Goal: Transaction & Acquisition: Purchase product/service

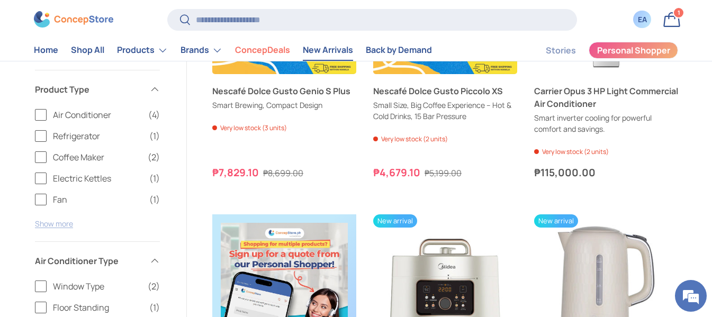
scroll to position [318, 0]
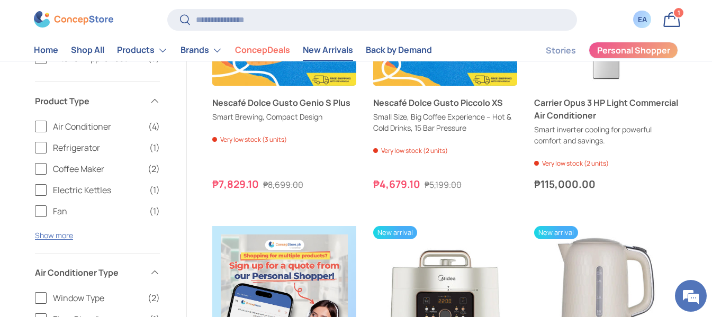
click at [62, 235] on button "Show more" at bounding box center [54, 235] width 38 height 10
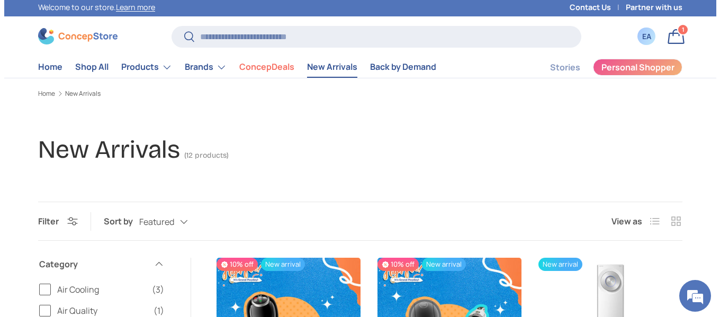
scroll to position [0, 0]
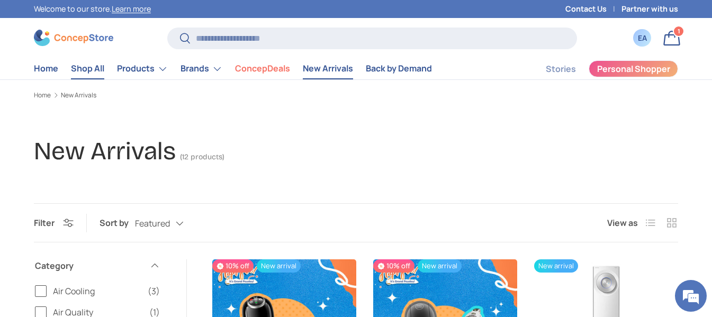
click at [94, 75] on link "Shop All" at bounding box center [87, 68] width 33 height 21
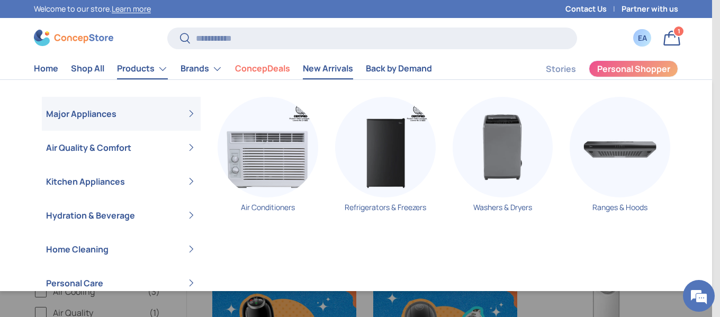
click at [139, 67] on link "Products" at bounding box center [142, 68] width 51 height 21
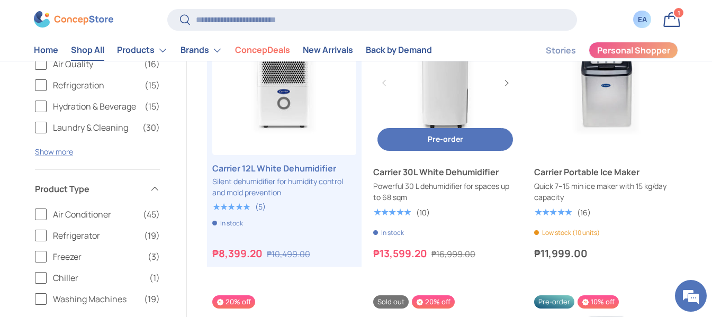
scroll to position [212, 0]
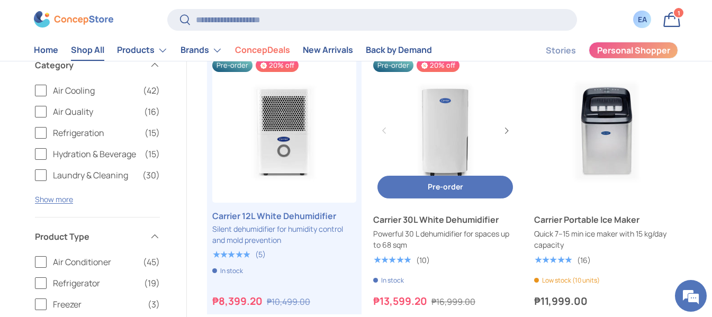
click at [451, 226] on link "Carrier 30L White Dehumidifier" at bounding box center [445, 219] width 144 height 13
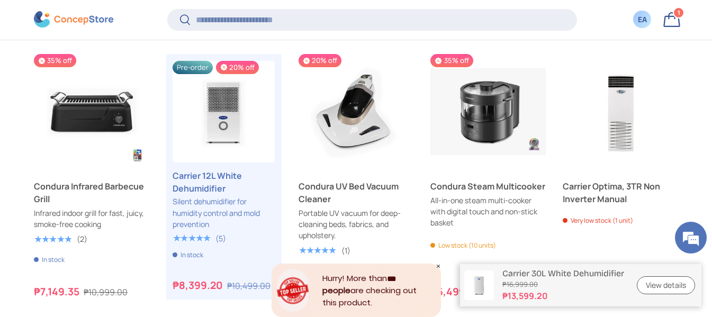
scroll to position [3547, 0]
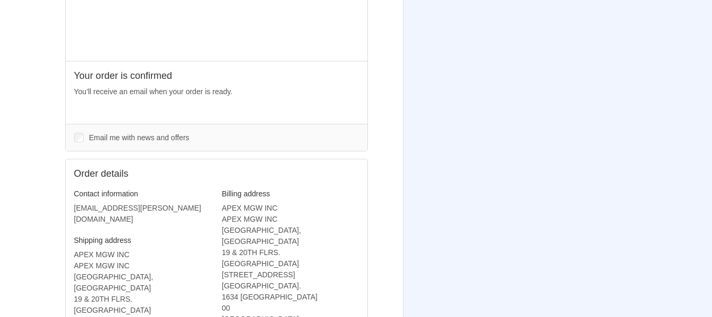
scroll to position [301, 0]
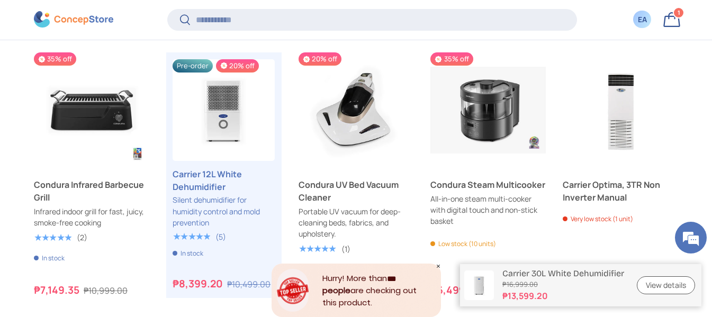
scroll to position [2578, 4228]
click at [293, 21] on input "Search" at bounding box center [372, 20] width 410 height 22
click at [234, 17] on input "Search" at bounding box center [372, 20] width 410 height 22
paste input "**********"
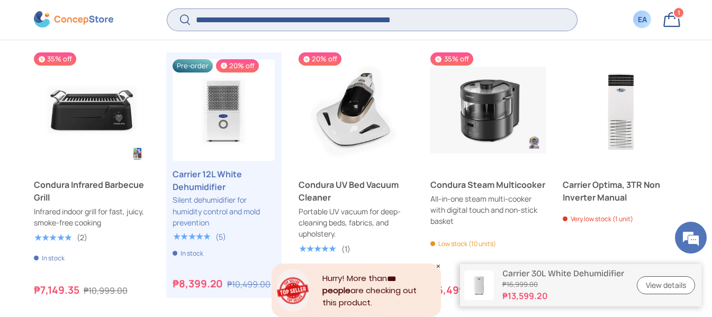
type input "**********"
click at [167, 8] on button "Search" at bounding box center [179, 20] width 24 height 25
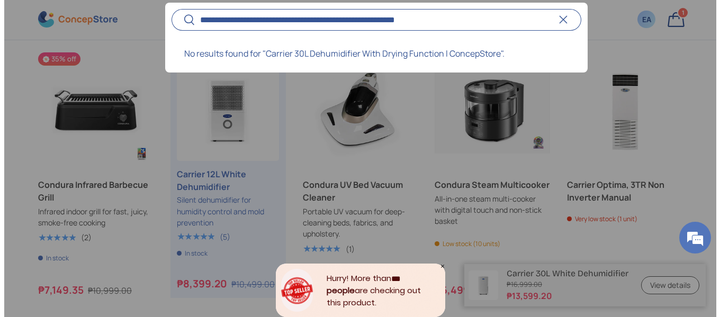
scroll to position [2585, 4264]
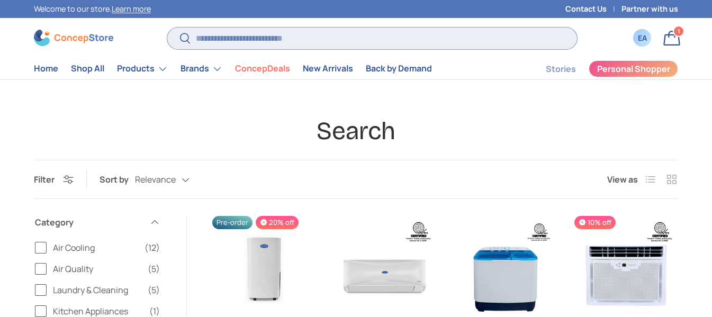
click at [328, 43] on input "Search" at bounding box center [372, 39] width 410 height 22
paste input "**********"
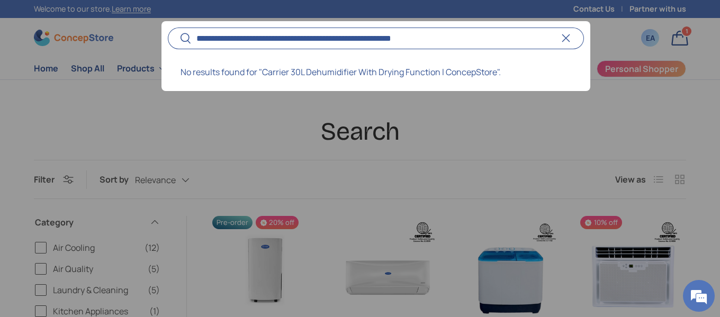
drag, startPoint x: 395, startPoint y: 36, endPoint x: 523, endPoint y: 33, distance: 128.7
click at [523, 33] on input "**********" at bounding box center [376, 39] width 416 height 22
type input "**********"
click at [168, 26] on button "Search" at bounding box center [180, 38] width 24 height 25
click at [216, 41] on input "**********" at bounding box center [376, 39] width 416 height 22
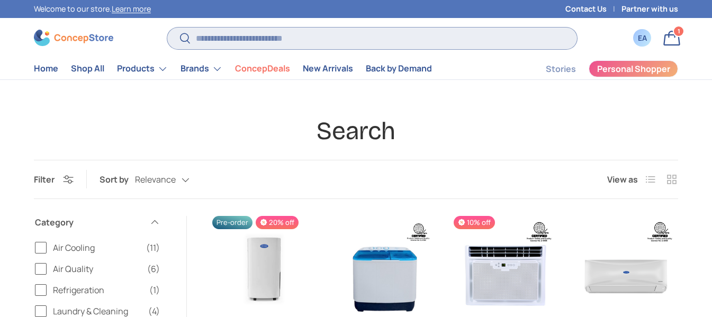
click at [216, 41] on input "Search" at bounding box center [372, 39] width 410 height 22
paste input "**********"
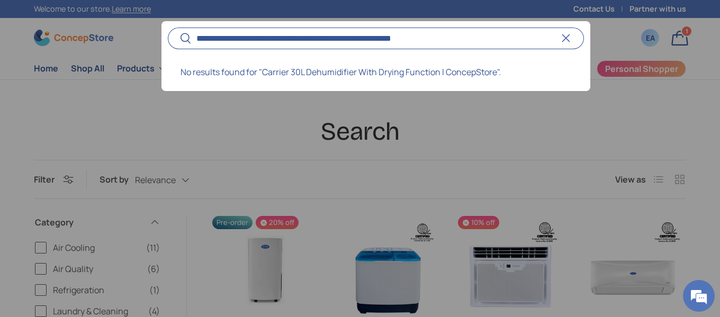
drag, startPoint x: 397, startPoint y: 38, endPoint x: 682, endPoint y: 39, distance: 284.4
click at [584, 39] on predictive-search "**********" at bounding box center [376, 39] width 416 height 22
type input "**********"
click at [168, 26] on button "Search" at bounding box center [180, 38] width 24 height 25
click at [401, 75] on div "No results found for "Carrier 30L Dehumidifier With Drying Function"." at bounding box center [376, 74] width 429 height 34
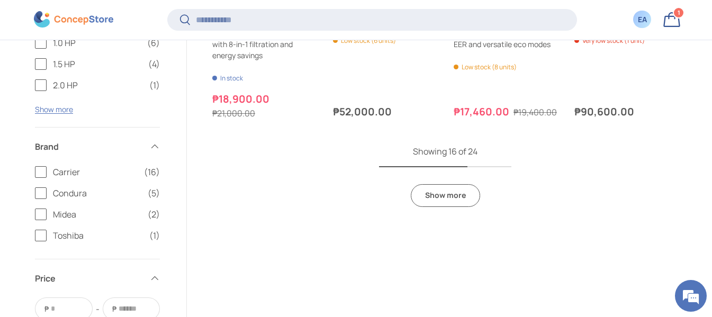
scroll to position [1038, 0]
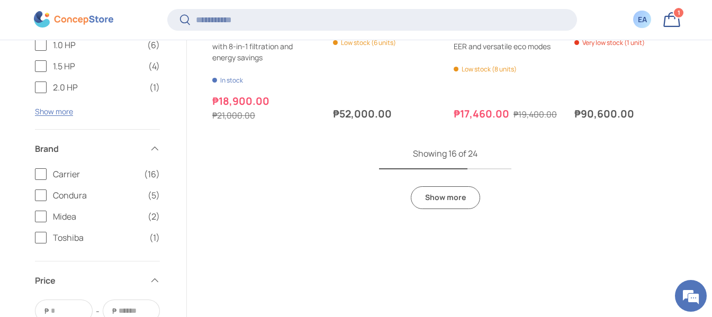
click at [451, 201] on link "Show more" at bounding box center [445, 197] width 69 height 23
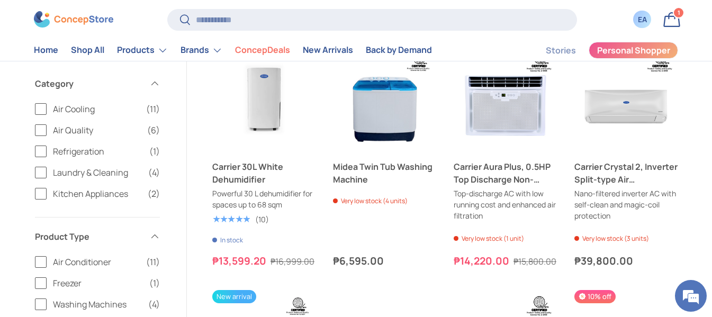
scroll to position [133, 0]
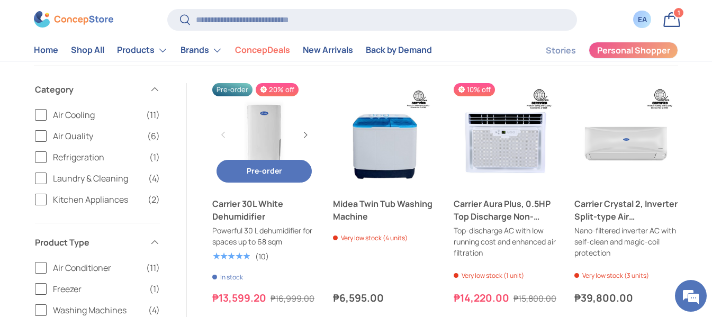
click at [264, 133] on link "Carrier 30L White Dehumidifier" at bounding box center [264, 135] width 104 height 104
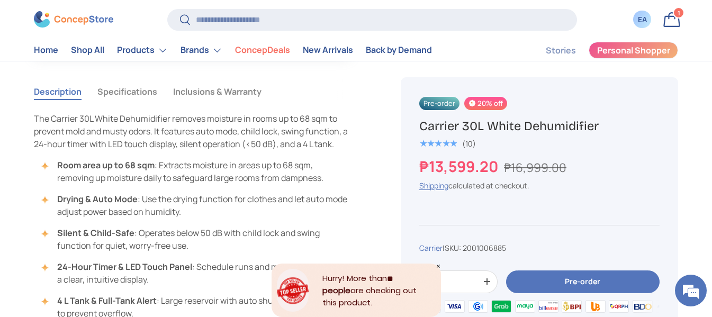
scroll to position [900, 0]
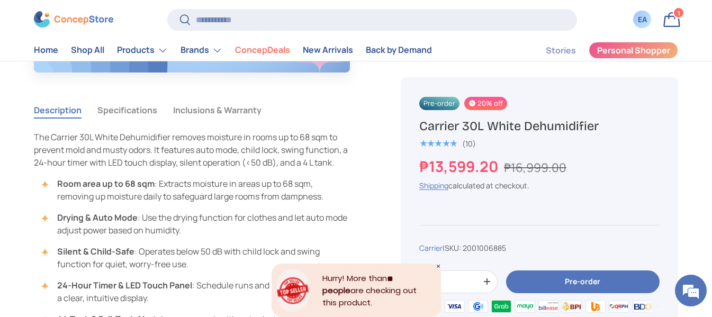
click at [119, 108] on button "Specifications" at bounding box center [127, 110] width 60 height 24
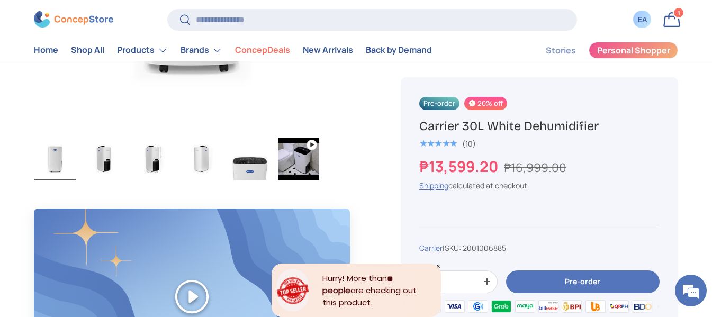
scroll to position [583, 0]
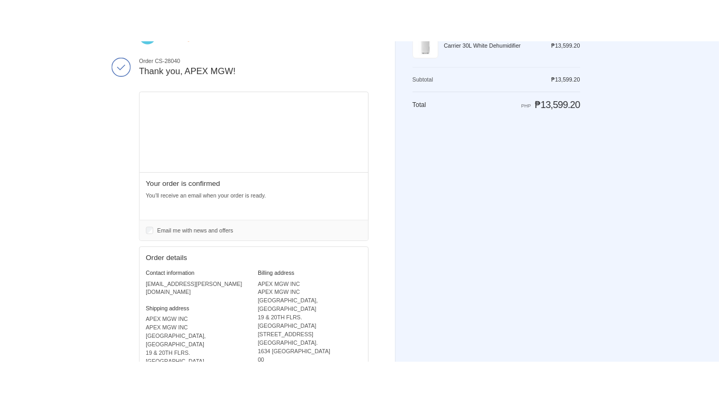
scroll to position [70, 0]
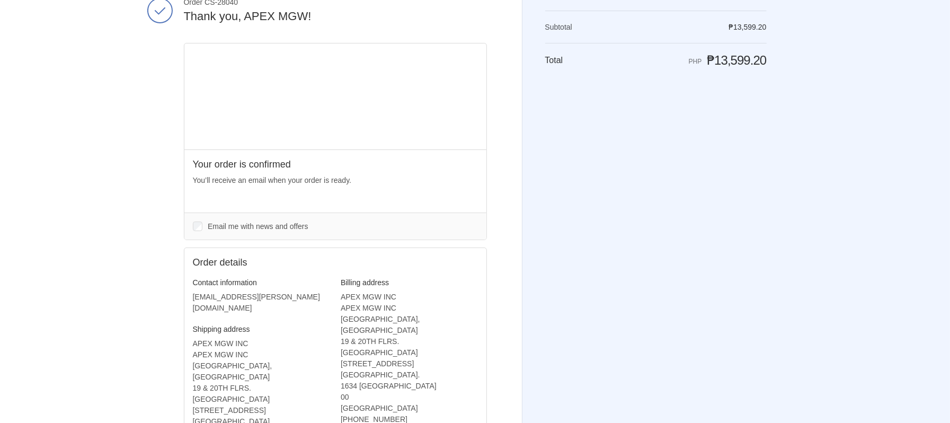
drag, startPoint x: 894, startPoint y: 2, endPoint x: 637, endPoint y: 252, distance: 358.8
click at [637, 252] on div "Shopping cart Product image Description Quantity Price 1 Carrier 30L White Dehu…" at bounding box center [655, 140] width 221 height 363
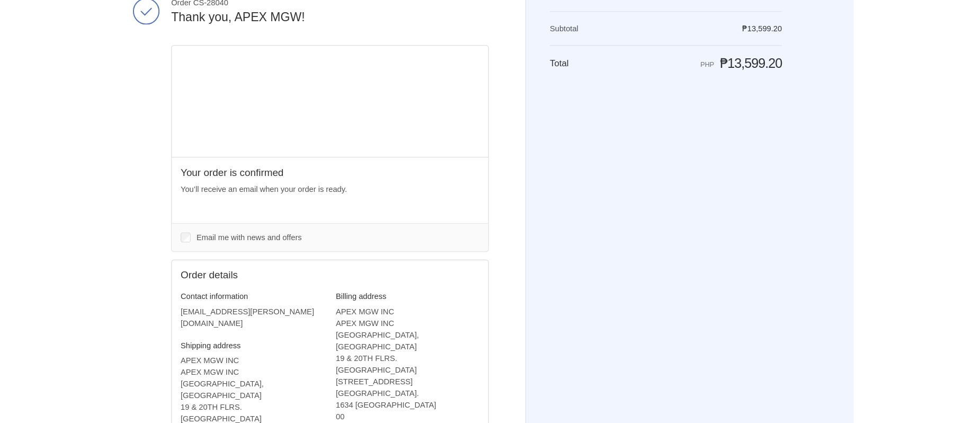
scroll to position [0, 0]
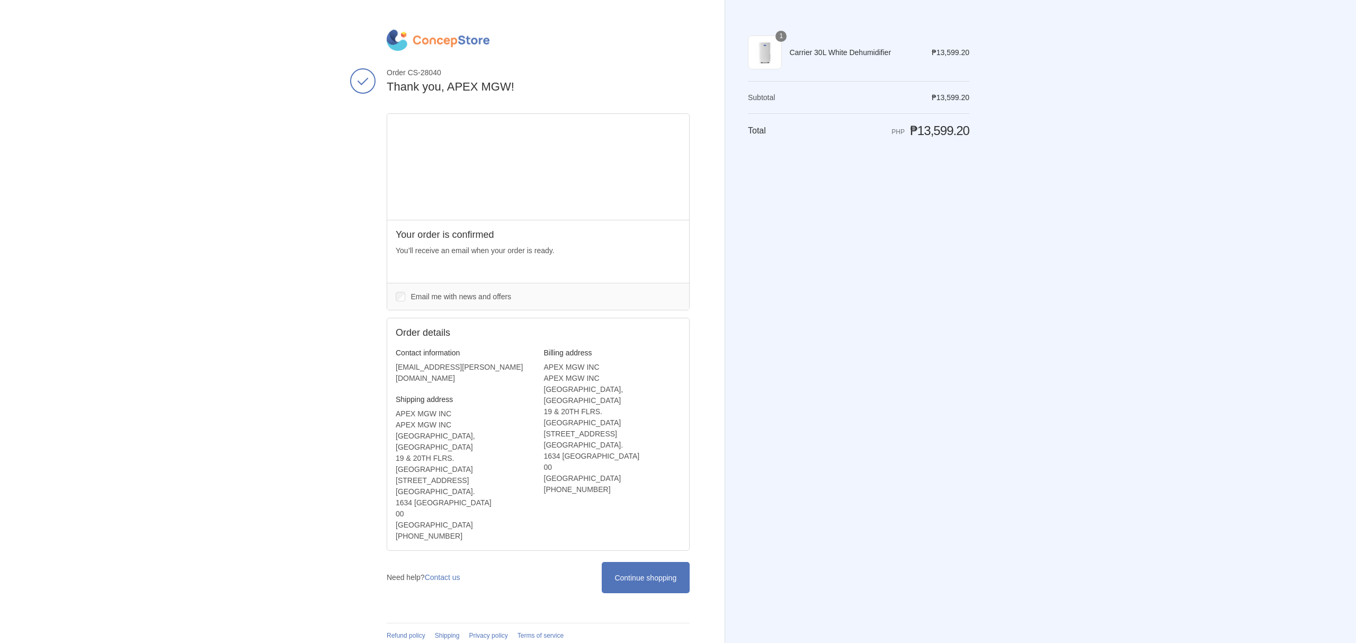
click at [220, 114] on div "Thank you for your purchase! Order CS-28040 Thank you, APEX MGW! Your order is …" at bounding box center [678, 325] width 1356 height 651
click at [662, 574] on span "Continue shopping" at bounding box center [645, 578] width 62 height 8
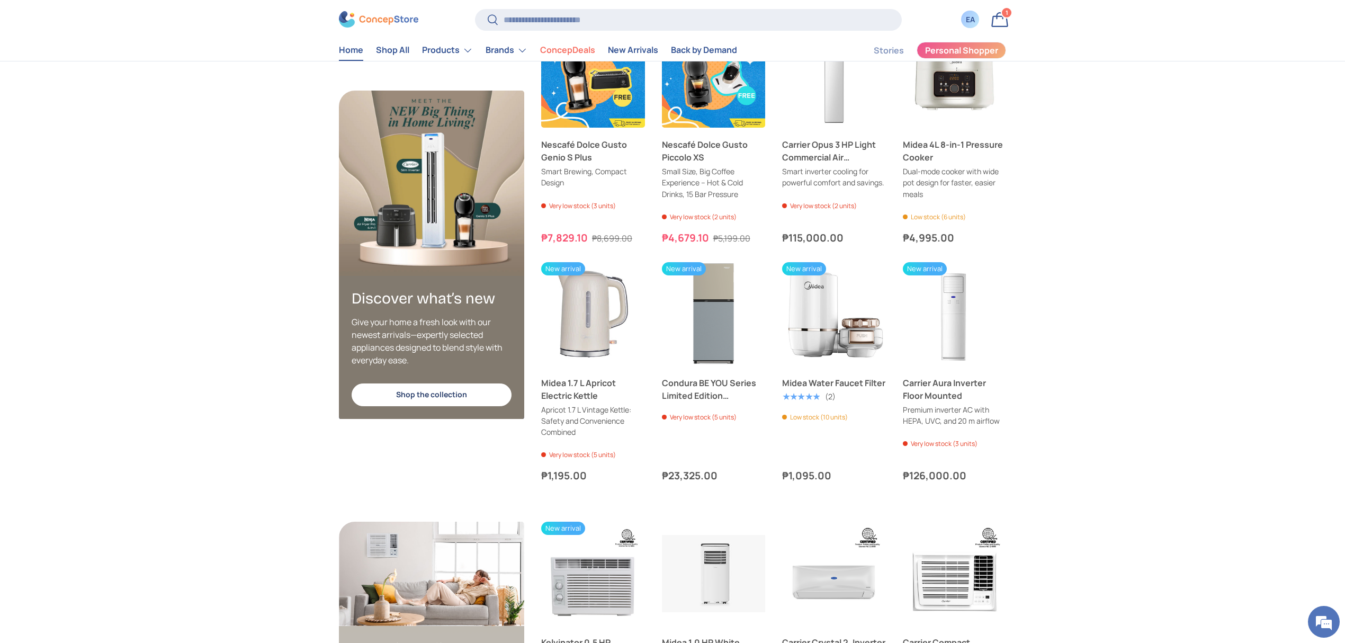
scroll to position [2189, 0]
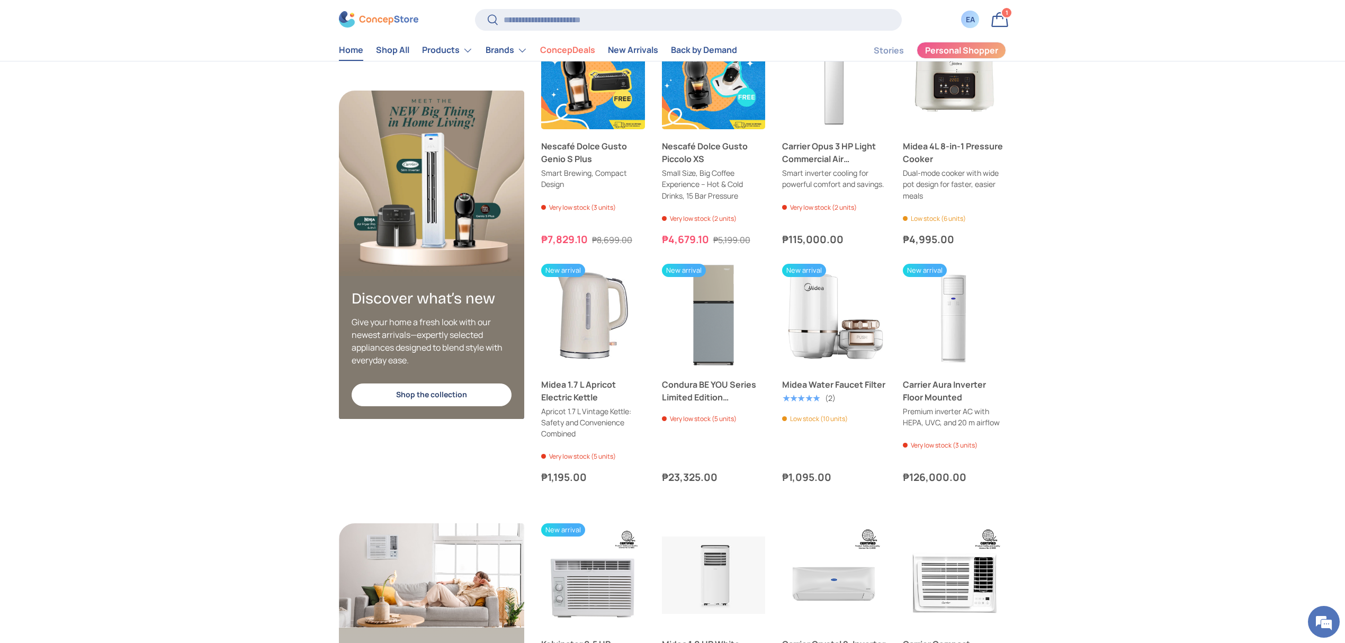
click at [1005, 20] on link "Bag 1 1 item" at bounding box center [999, 19] width 23 height 23
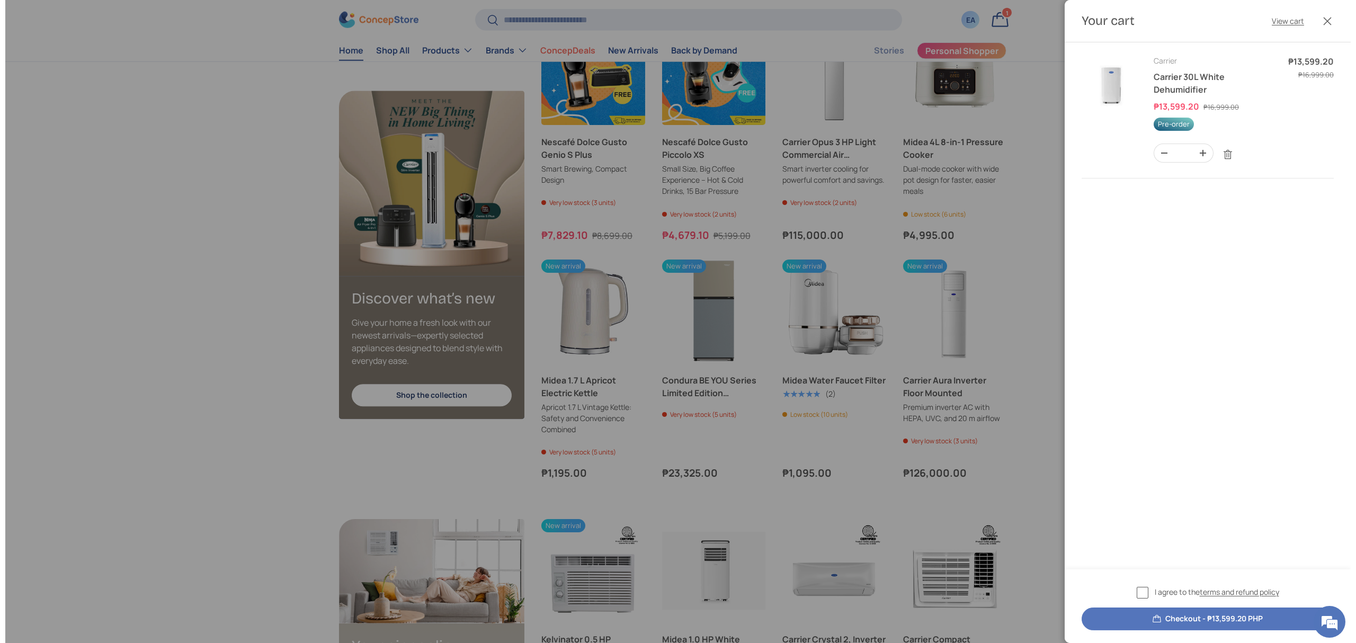
scroll to position [0, 0]
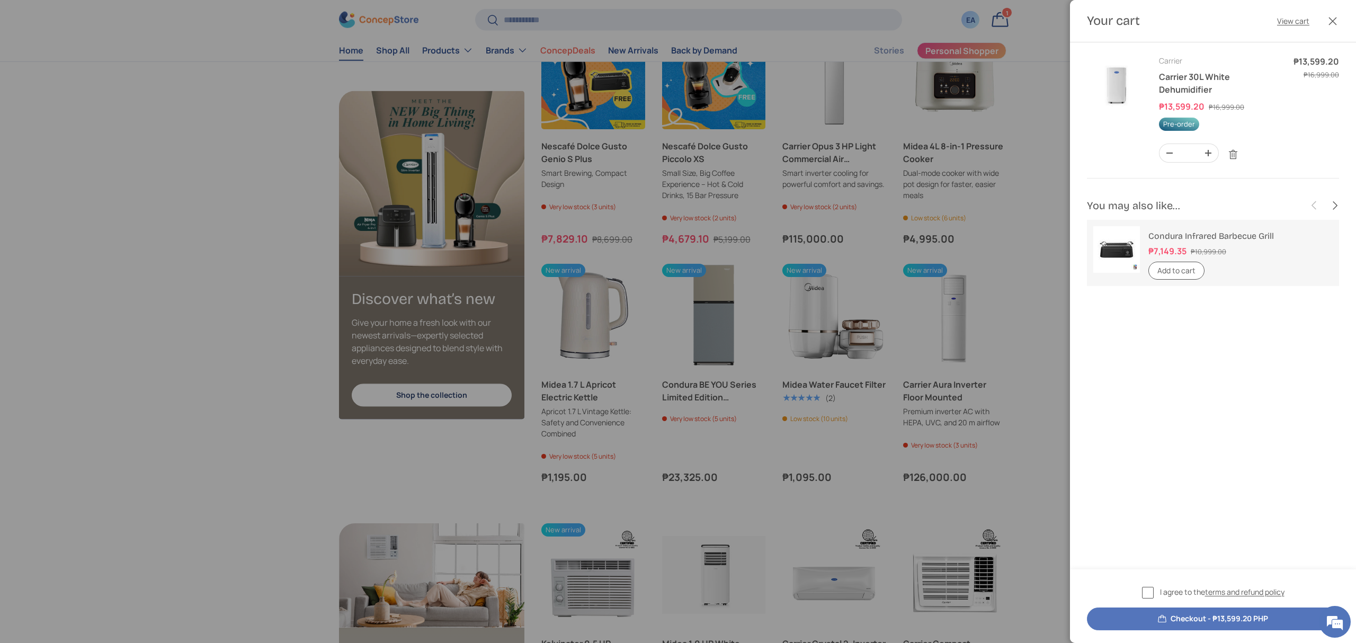
click at [288, 145] on div at bounding box center [678, 321] width 1356 height 643
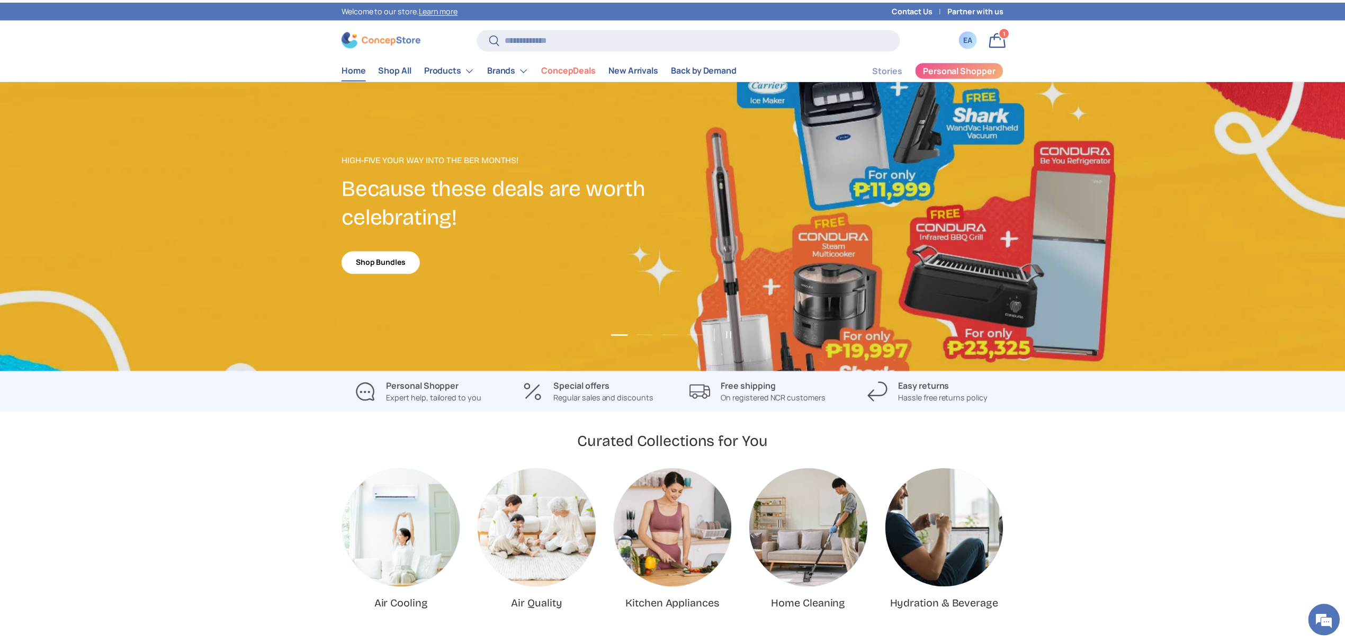
scroll to position [2189, 0]
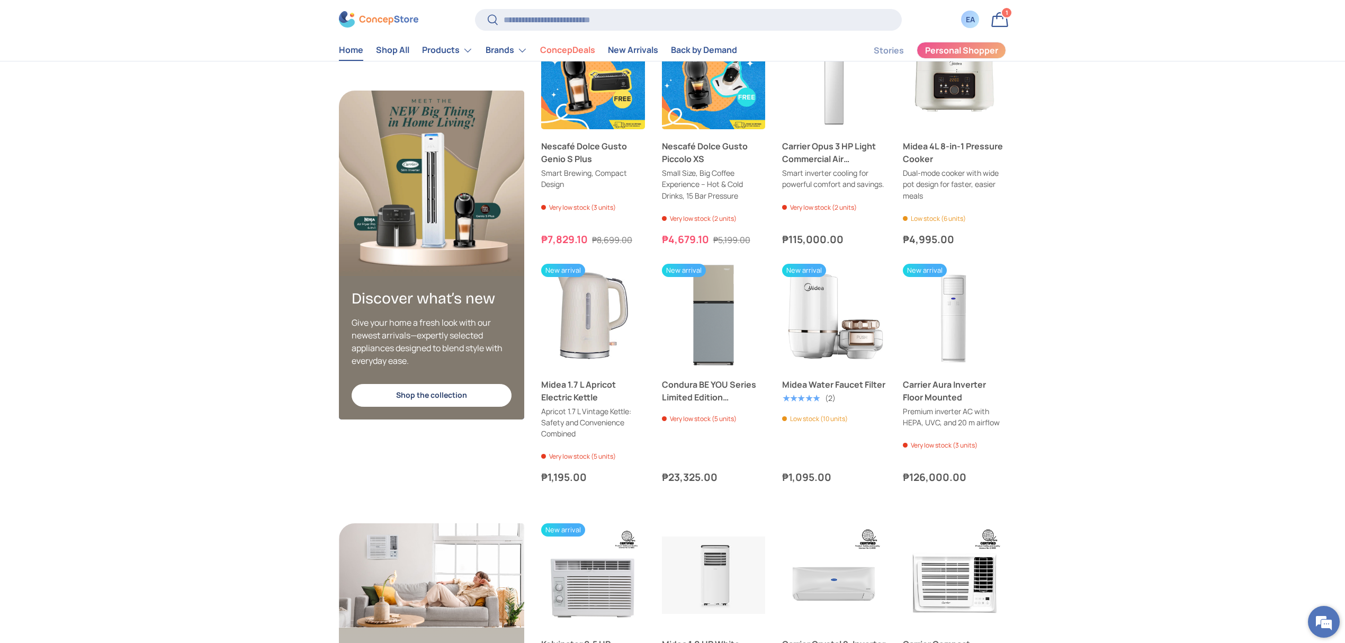
click at [1320, 609] on em at bounding box center [1324, 622] width 29 height 29
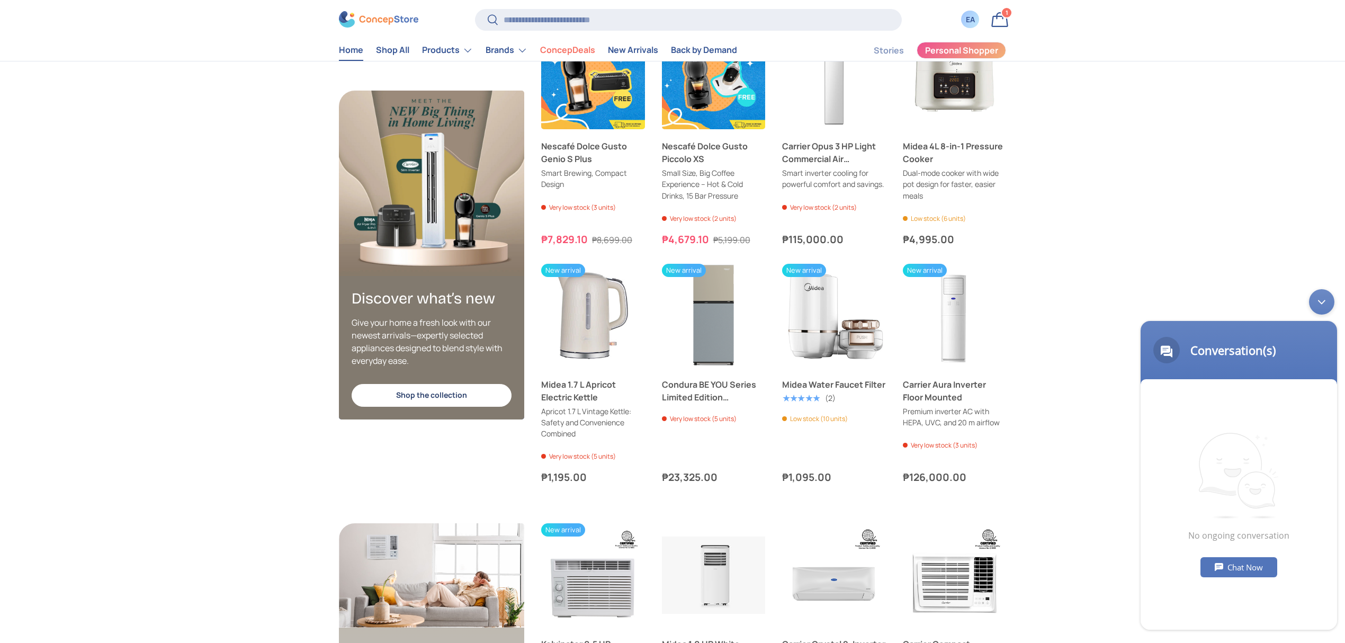
drag, startPoint x: 1314, startPoint y: 304, endPoint x: 2412, endPoint y: 547, distance: 1124.5
click at [1314, 304] on div "Minimize live chat window" at bounding box center [1321, 301] width 25 height 25
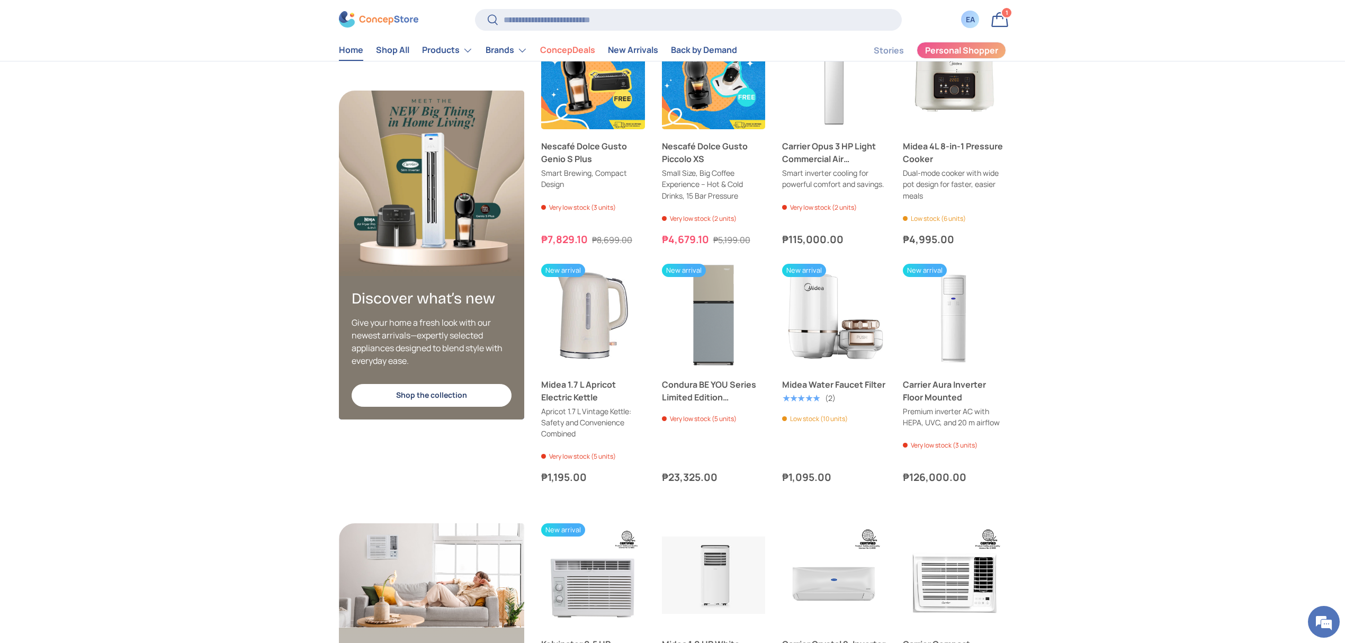
drag, startPoint x: 176, startPoint y: 15, endPoint x: 392, endPoint y: 1, distance: 216.0
click at [1276, 262] on div "Discover what’s new Give your home a fresh look with our newest arrivals—expert…" at bounding box center [672, 255] width 1345 height 459
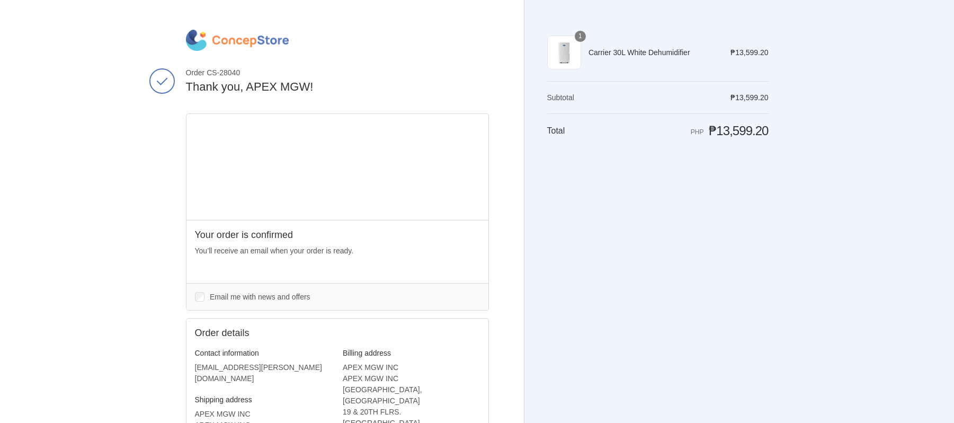
scroll to position [197, 0]
